Goal: Information Seeking & Learning: Learn about a topic

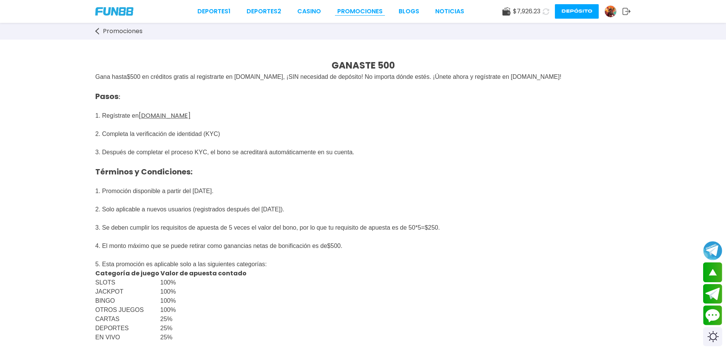
click at [345, 8] on link "Promociones" at bounding box center [359, 11] width 45 height 9
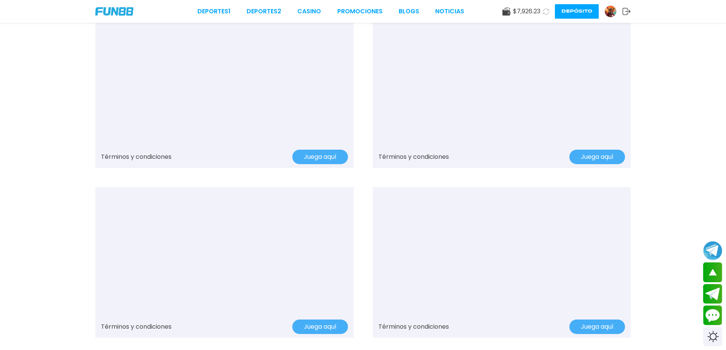
scroll to position [686, 0]
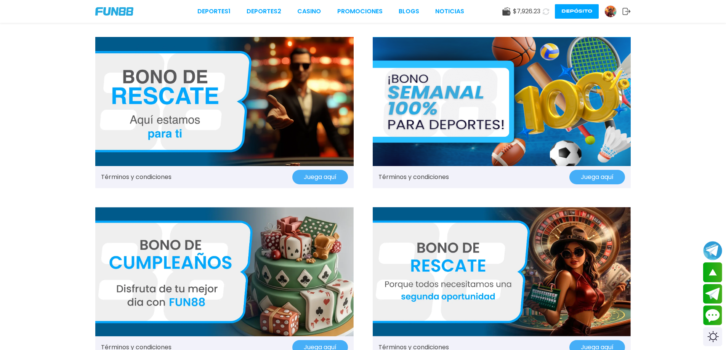
click at [439, 105] on img at bounding box center [502, 101] width 259 height 129
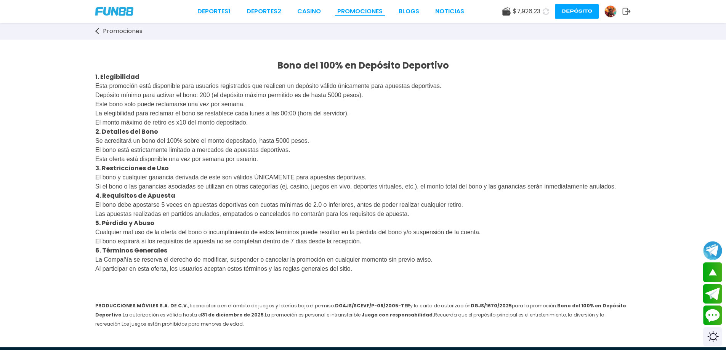
click at [365, 9] on link "Promociones" at bounding box center [359, 11] width 45 height 9
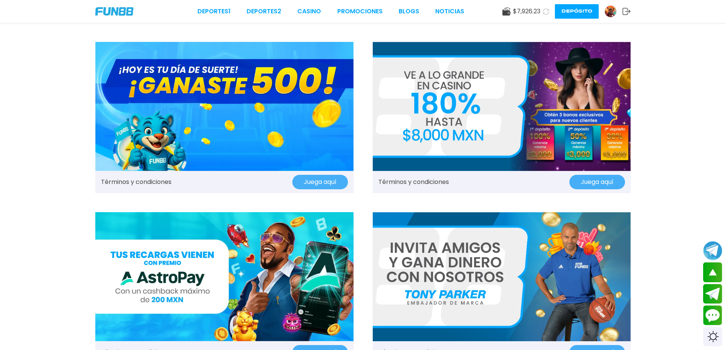
click at [406, 65] on img at bounding box center [502, 106] width 259 height 129
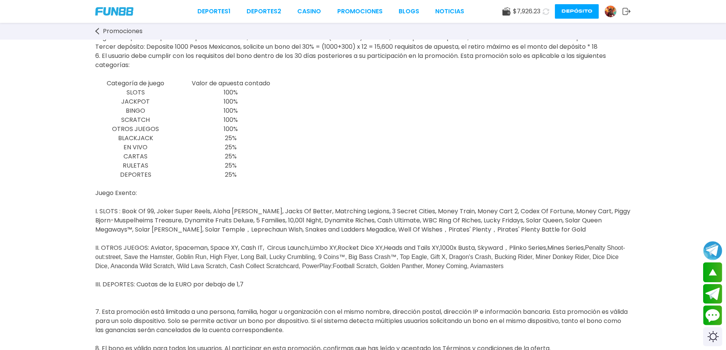
scroll to position [267, 0]
